Goal: Task Accomplishment & Management: Complete application form

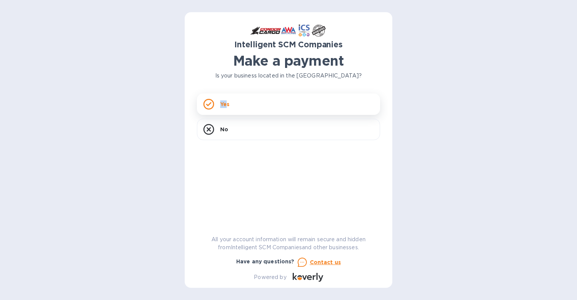
click at [225, 100] on p "Yes" at bounding box center [224, 104] width 9 height 8
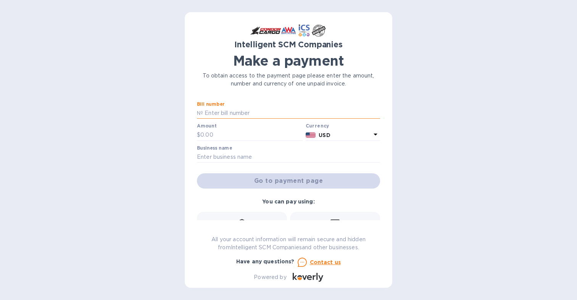
click at [220, 113] on input "text" at bounding box center [291, 113] width 177 height 11
paste input "S00514477"
click at [259, 113] on input "S00514477/" at bounding box center [291, 113] width 177 height 11
paste input "S00514477/A"
type input "S00514477/ S00514477/A"
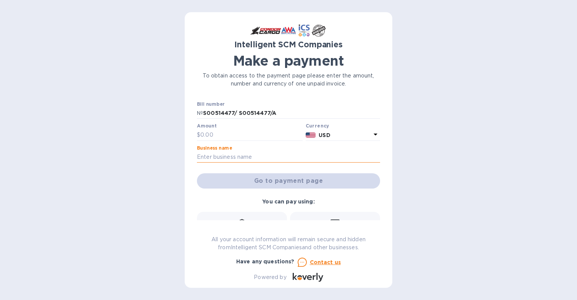
click at [214, 157] on input "text" at bounding box center [288, 157] width 183 height 11
type input "5411 LLC"
click at [204, 137] on input "text" at bounding box center [252, 134] width 102 height 11
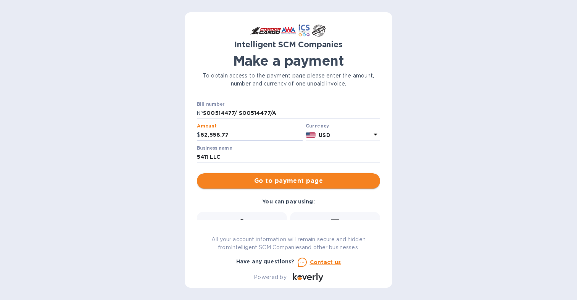
type input "62,558.77"
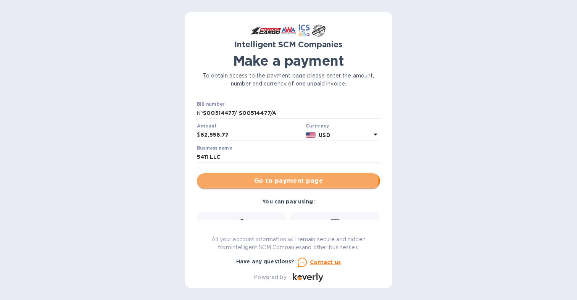
click at [269, 182] on span "Go to payment page" at bounding box center [288, 180] width 171 height 9
